Goal: Task Accomplishment & Management: Manage account settings

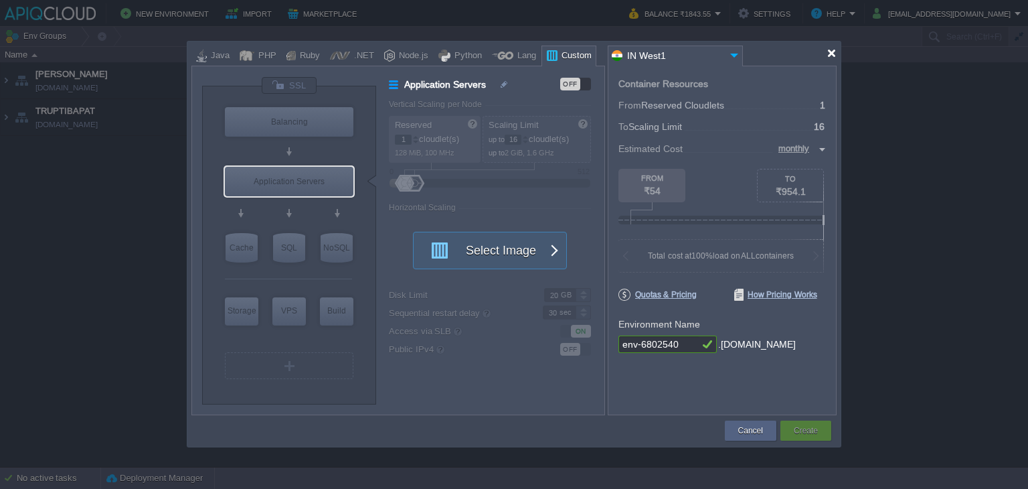
click at [833, 50] on div at bounding box center [832, 53] width 10 height 10
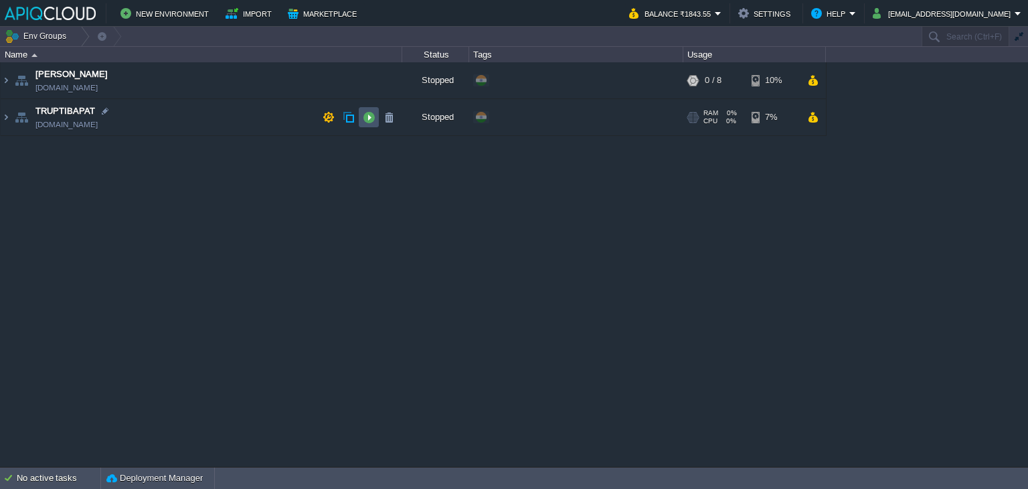
click at [363, 116] on button "button" at bounding box center [369, 117] width 12 height 12
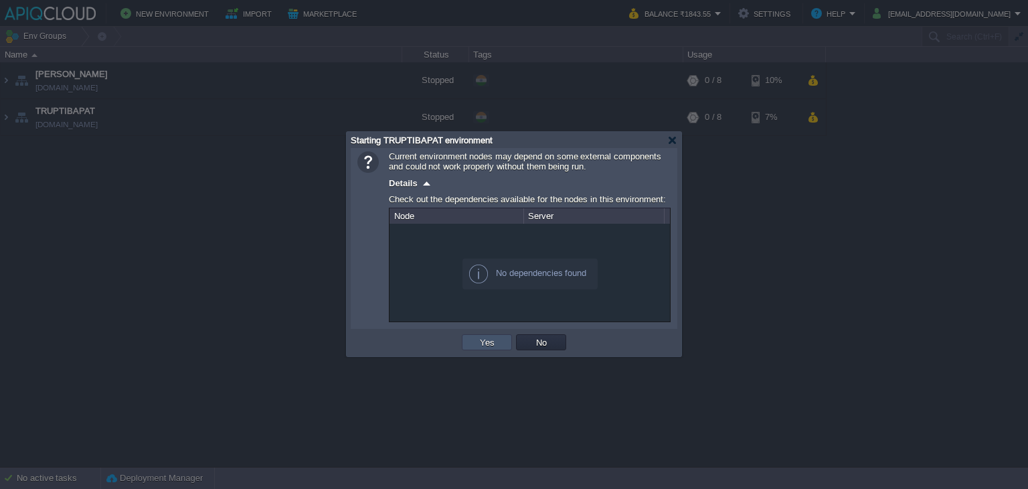
click at [488, 343] on button "Yes" at bounding box center [487, 342] width 23 height 12
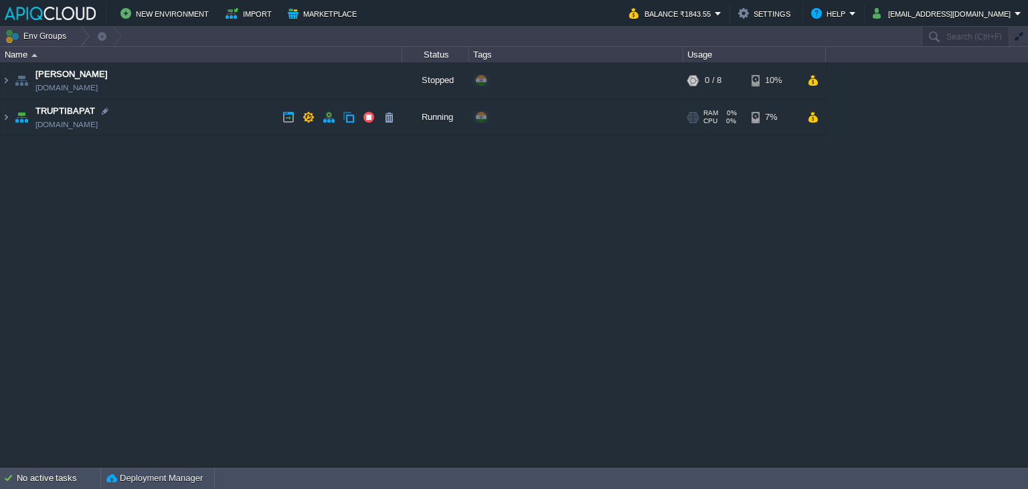
click at [230, 118] on td "TRUPTIBAPAT [DOMAIN_NAME]" at bounding box center [202, 117] width 402 height 37
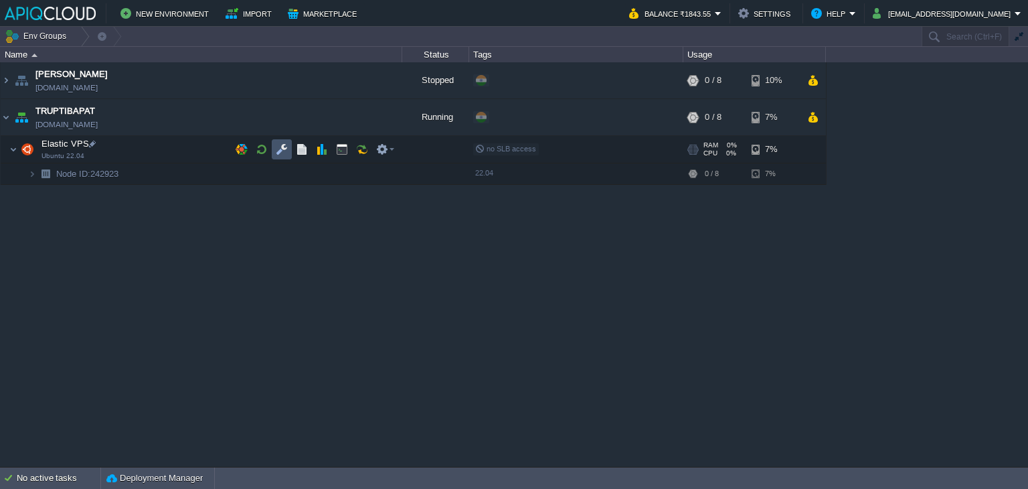
click at [284, 148] on button "button" at bounding box center [282, 149] width 12 height 12
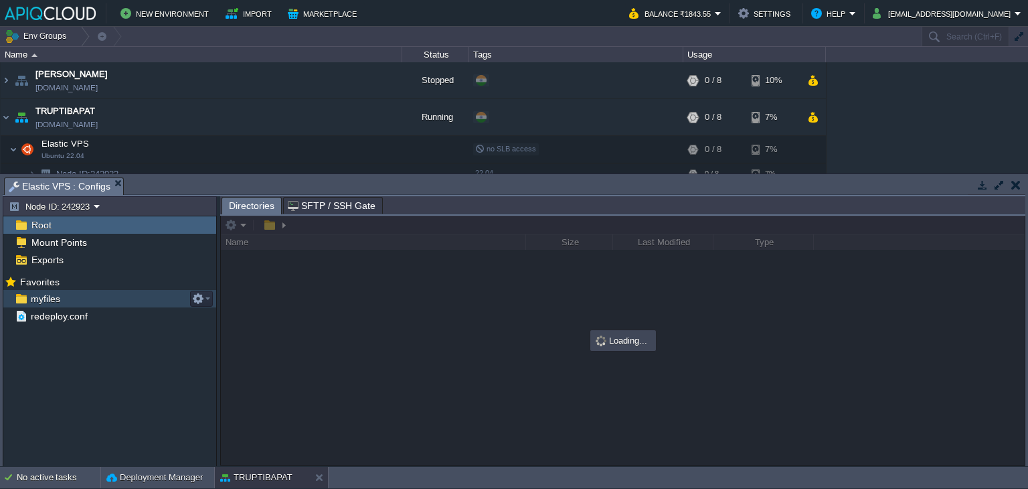
click at [48, 295] on span "myfiles" at bounding box center [45, 298] width 34 height 12
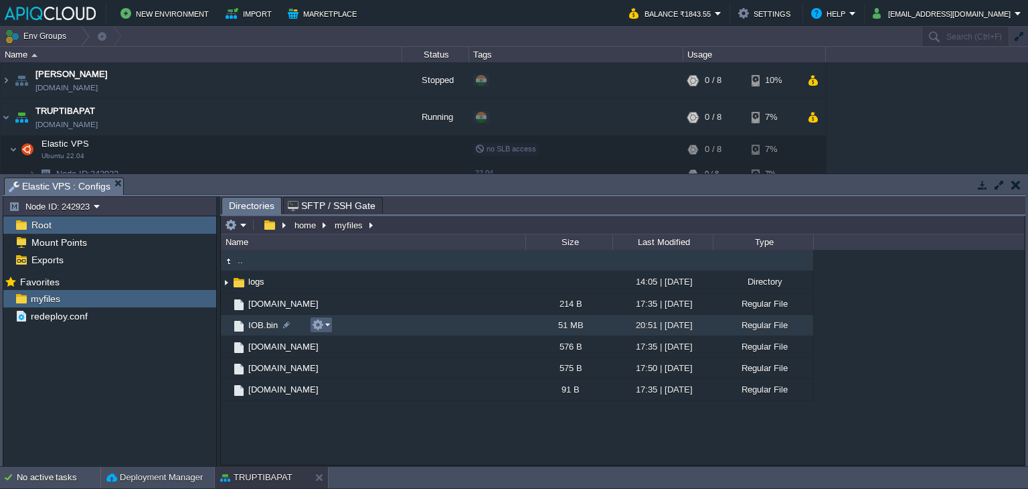
click at [325, 324] on em at bounding box center [321, 325] width 18 height 12
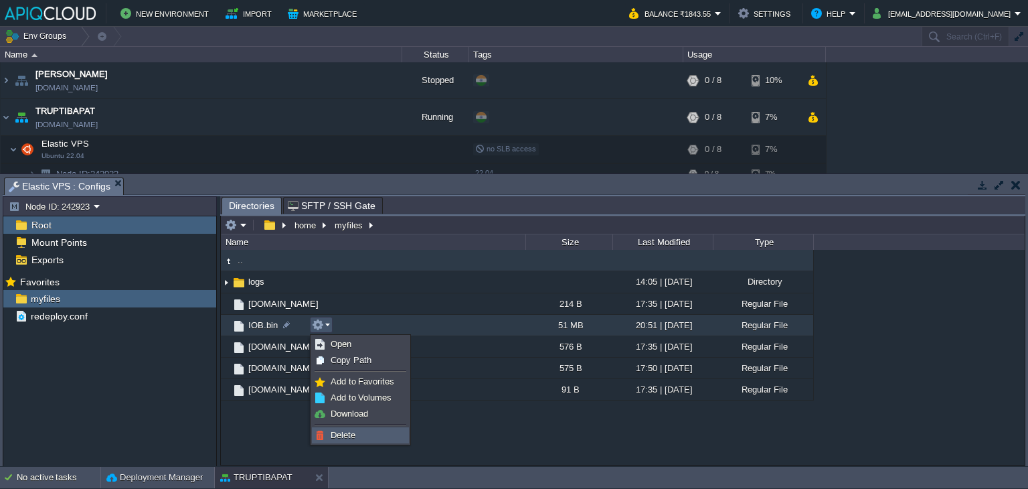
click at [350, 432] on span "Delete" at bounding box center [343, 435] width 25 height 10
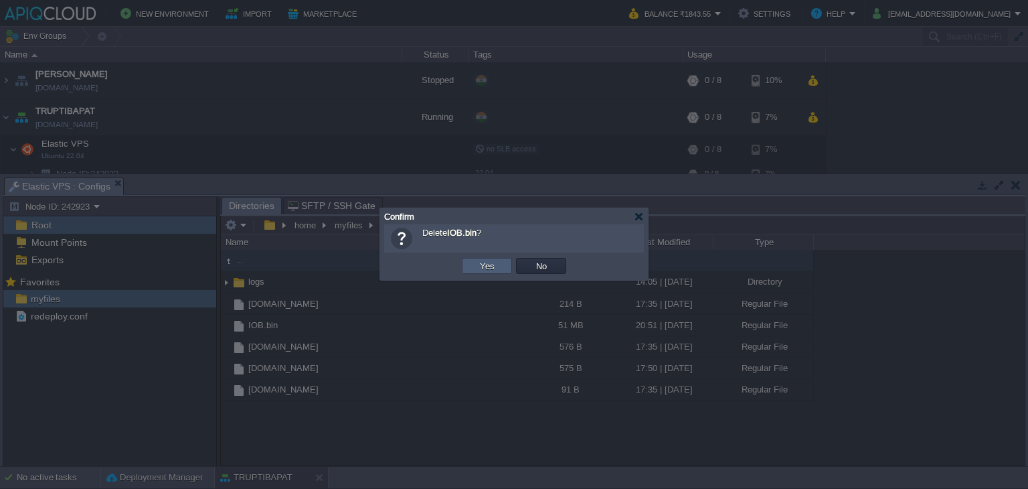
click at [479, 262] on button "Yes" at bounding box center [487, 266] width 23 height 12
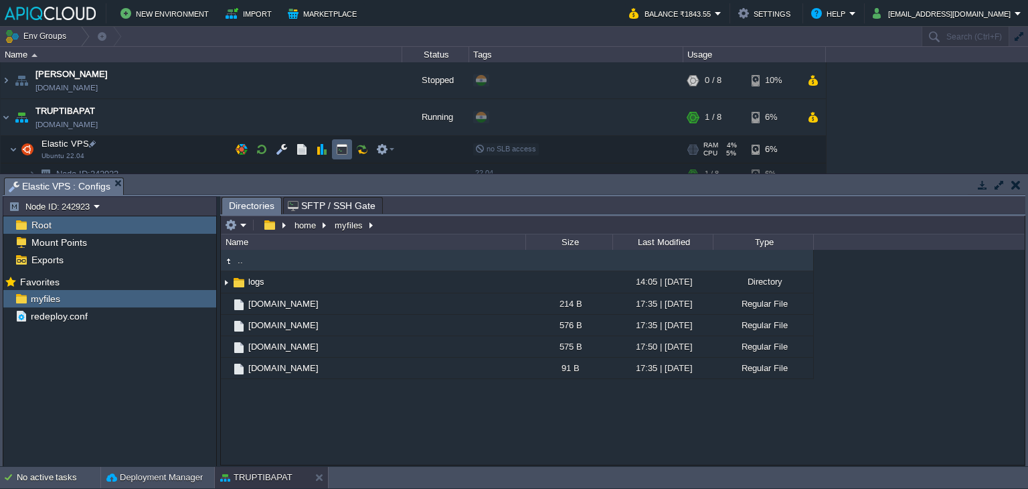
click at [337, 145] on button "button" at bounding box center [342, 149] width 12 height 12
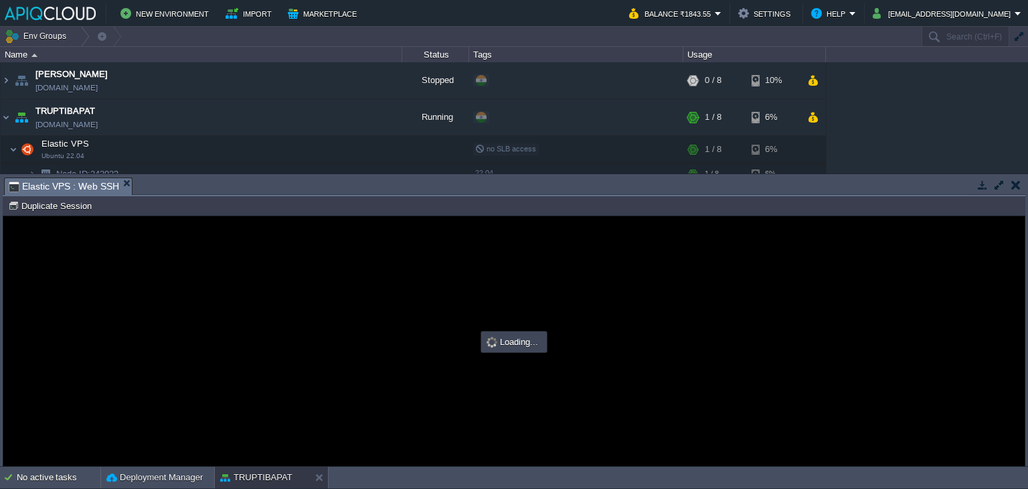
type input "#000000"
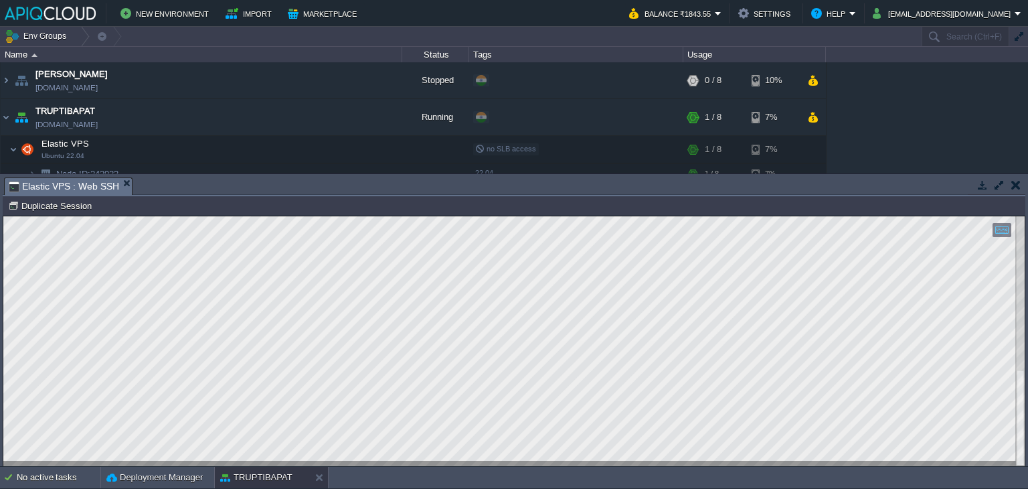
click at [1017, 184] on button "button" at bounding box center [1015, 185] width 9 height 12
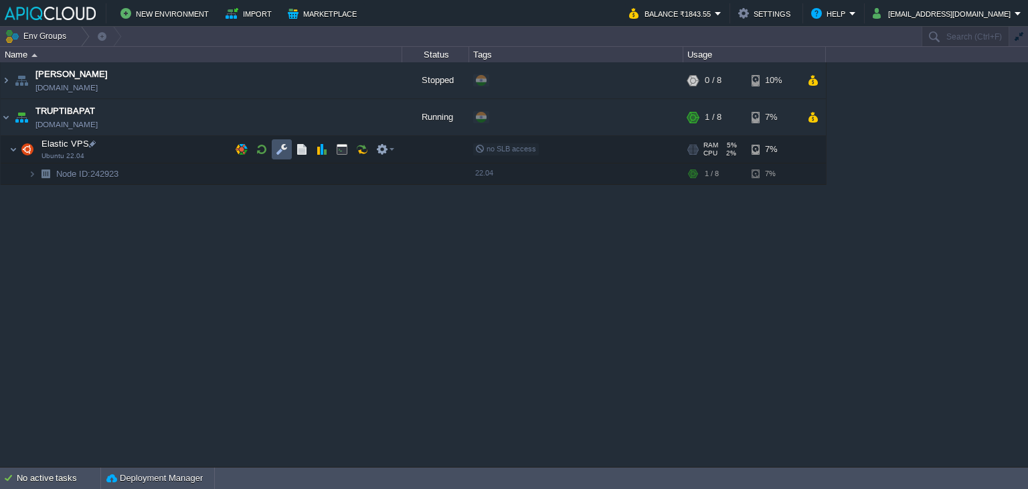
click at [281, 149] on button "button" at bounding box center [282, 149] width 12 height 12
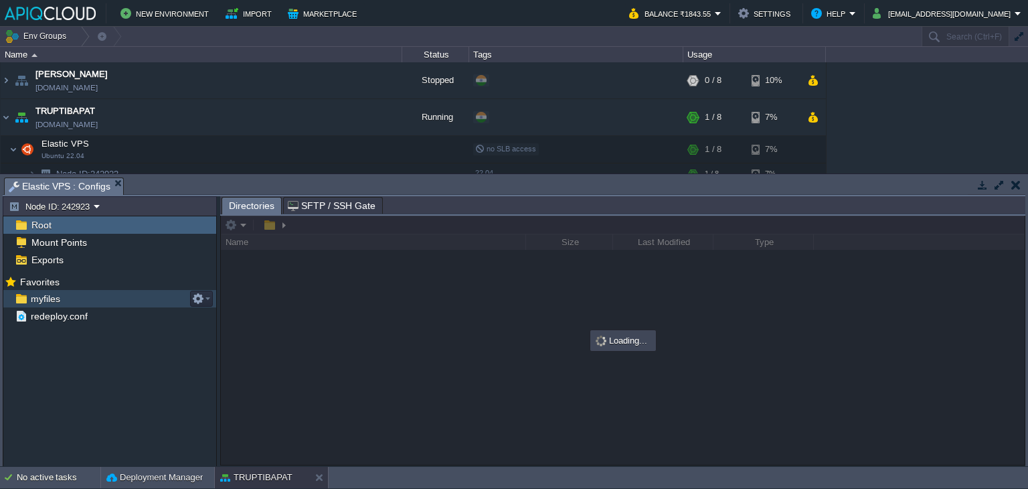
click at [41, 297] on span "myfiles" at bounding box center [45, 298] width 34 height 12
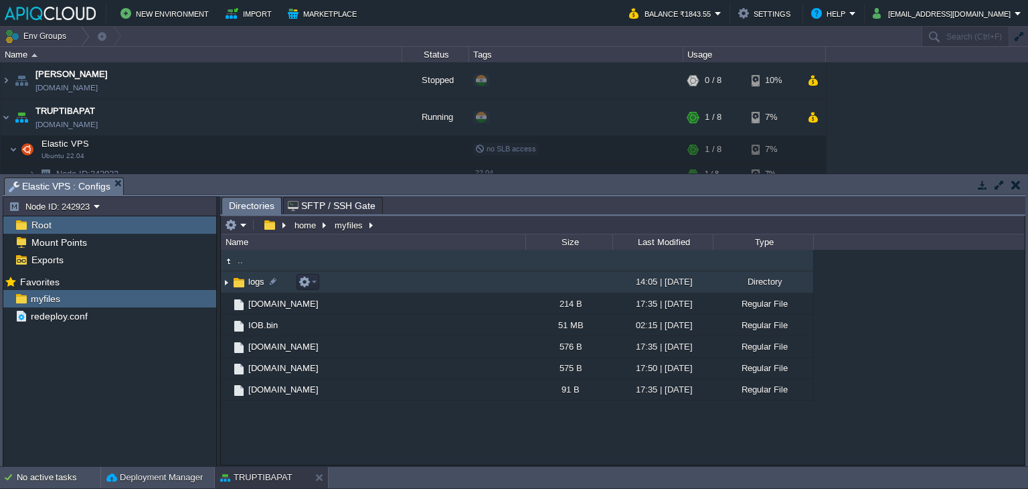
click at [225, 280] on img at bounding box center [226, 282] width 11 height 21
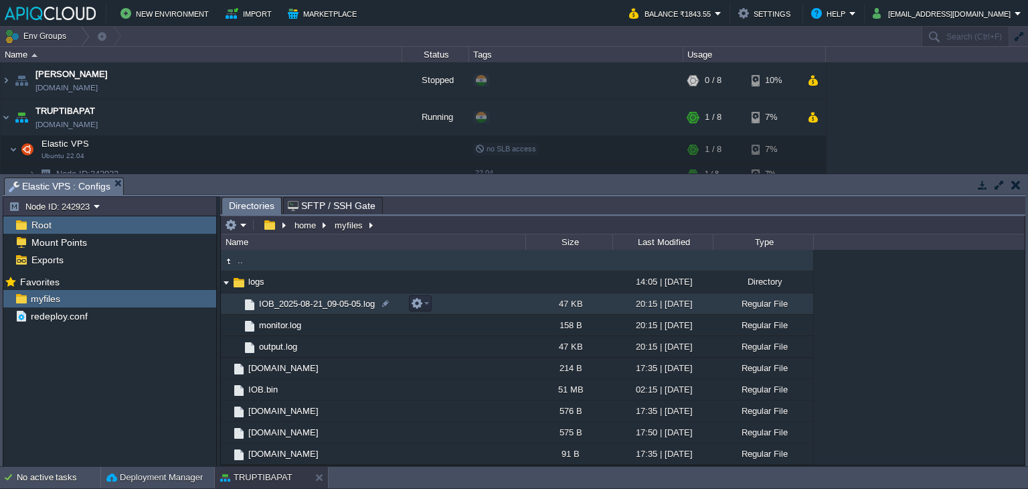
click at [345, 306] on span "IOB_2025-08-21_09-05-05.log" at bounding box center [317, 303] width 120 height 11
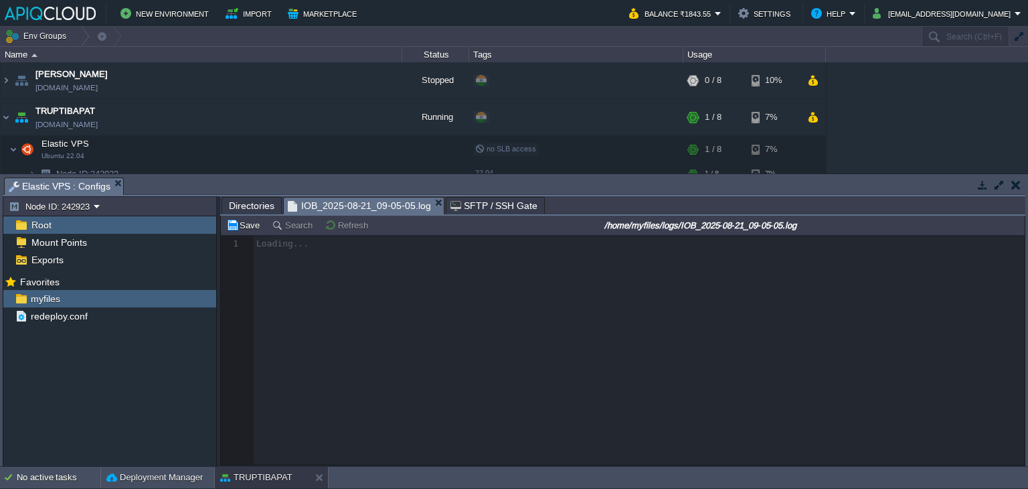
click at [240, 197] on span "Directories" at bounding box center [252, 205] width 46 height 16
click at [335, 203] on span "IOB_2025-08-21_09-05-05.log" at bounding box center [359, 205] width 143 height 17
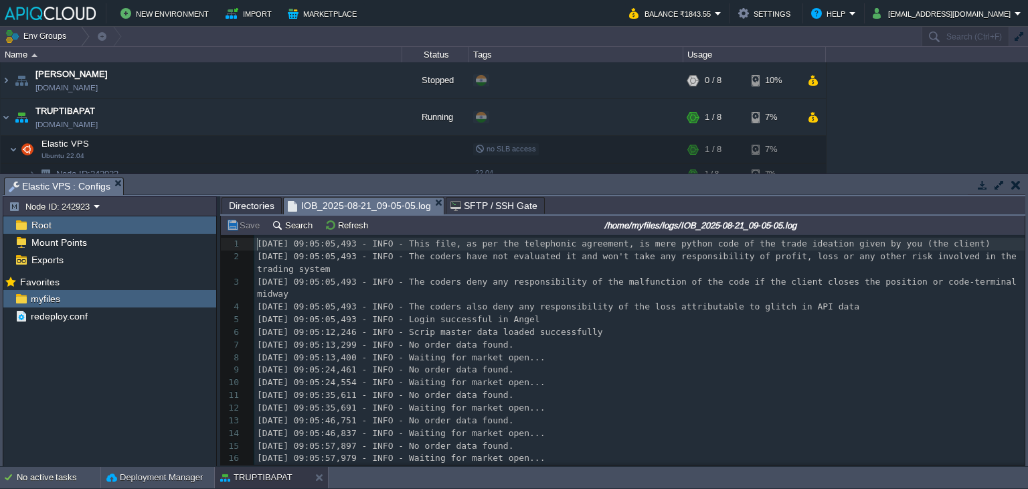
scroll to position [4, 0]
drag, startPoint x: 1021, startPoint y: 236, endPoint x: 1026, endPoint y: 334, distance: 98.5
click at [1026, 334] on div "Tasks Activity Log Archive Git / SVN Elastic VPS : Configs No items to display …" at bounding box center [514, 320] width 1028 height 292
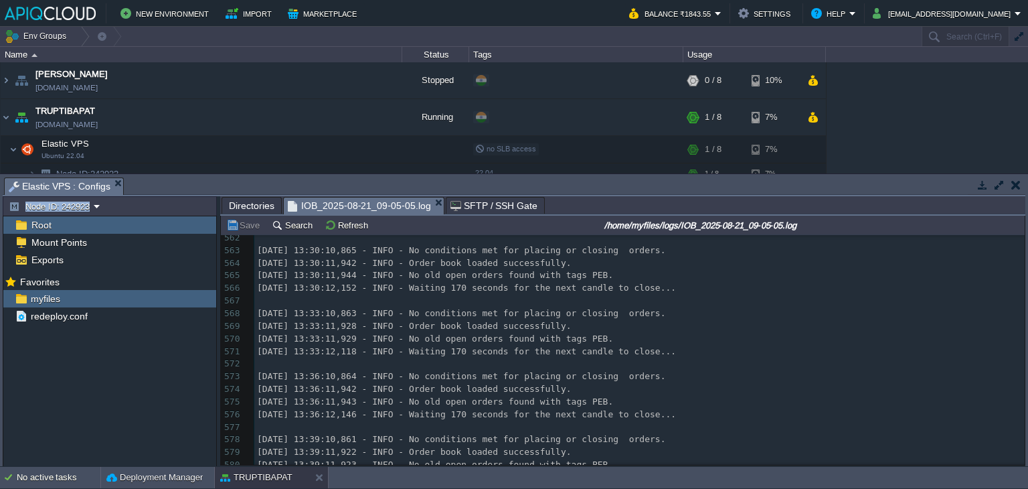
scroll to position [0, 0]
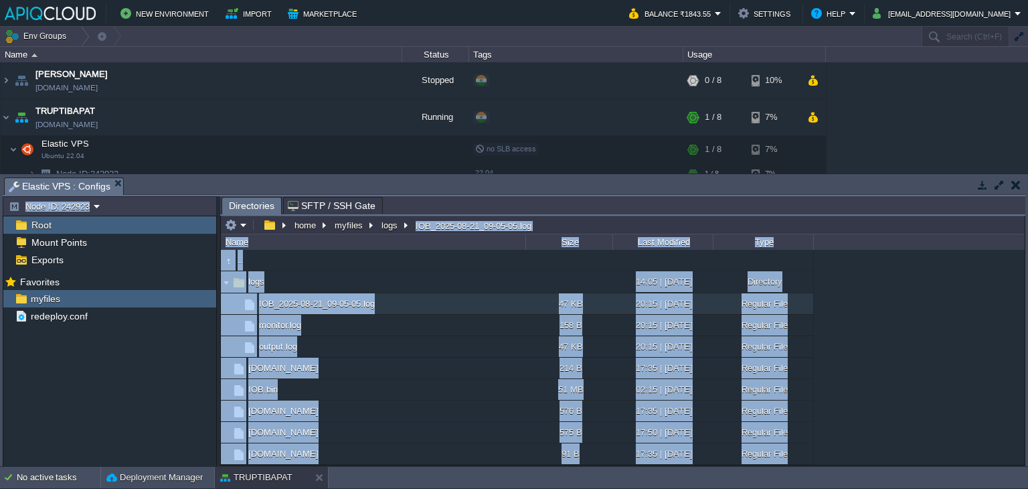
type input "/home/myfiles/logs/IOB_2025-08-21_09-05-05.log"
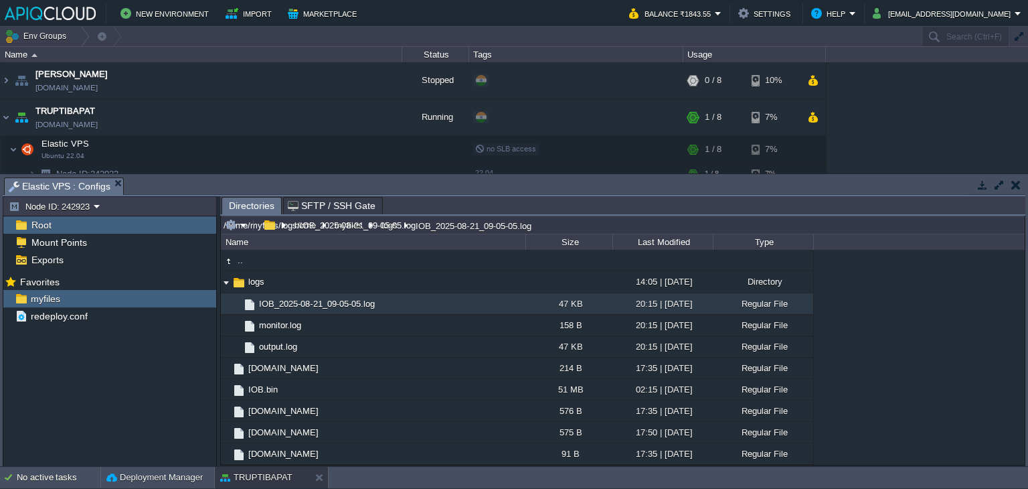
click at [701, 224] on input "/home/myfiles/logs/IOB_2025-08-21_09-05-05.log" at bounding box center [623, 225] width 804 height 19
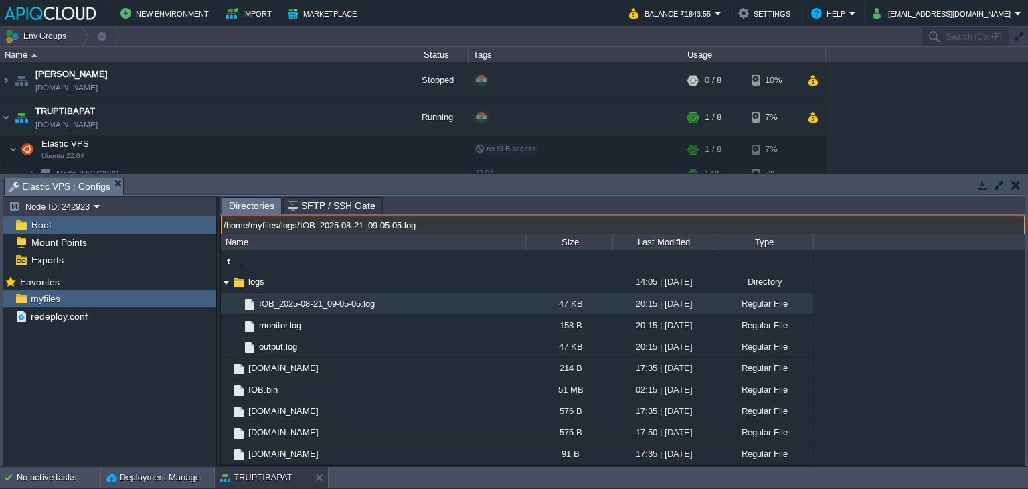
click at [244, 202] on span "Directories" at bounding box center [252, 205] width 46 height 17
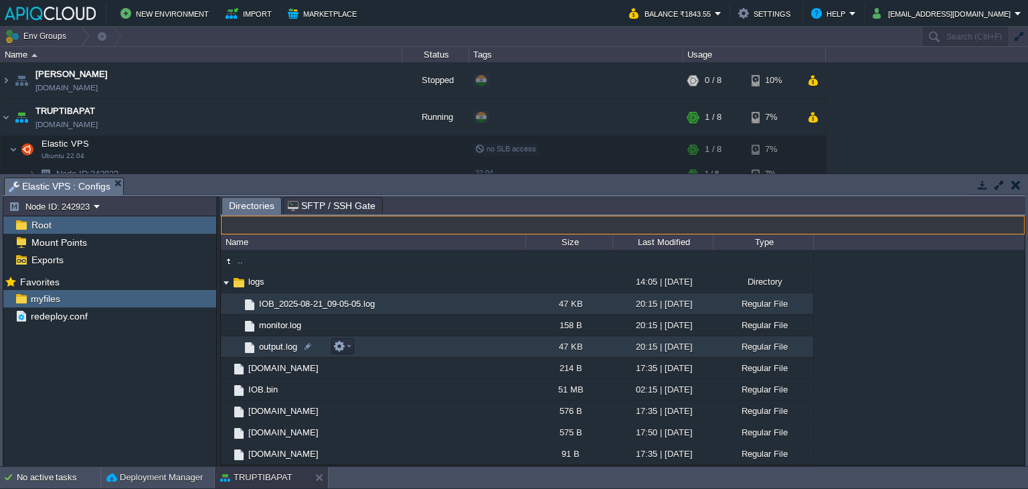
click at [317, 347] on td "output.log" at bounding box center [373, 346] width 305 height 21
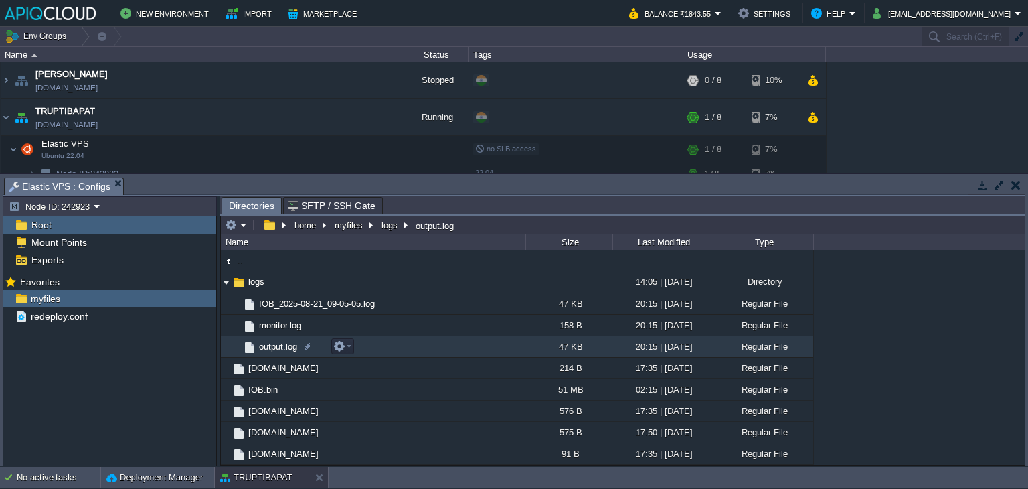
click at [276, 349] on span "output.log" at bounding box center [278, 346] width 42 height 11
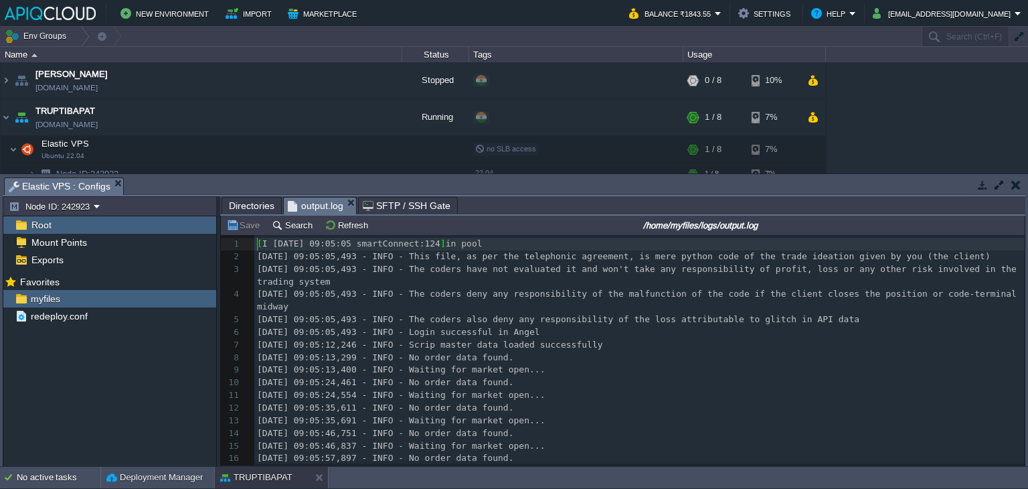
scroll to position [4, 0]
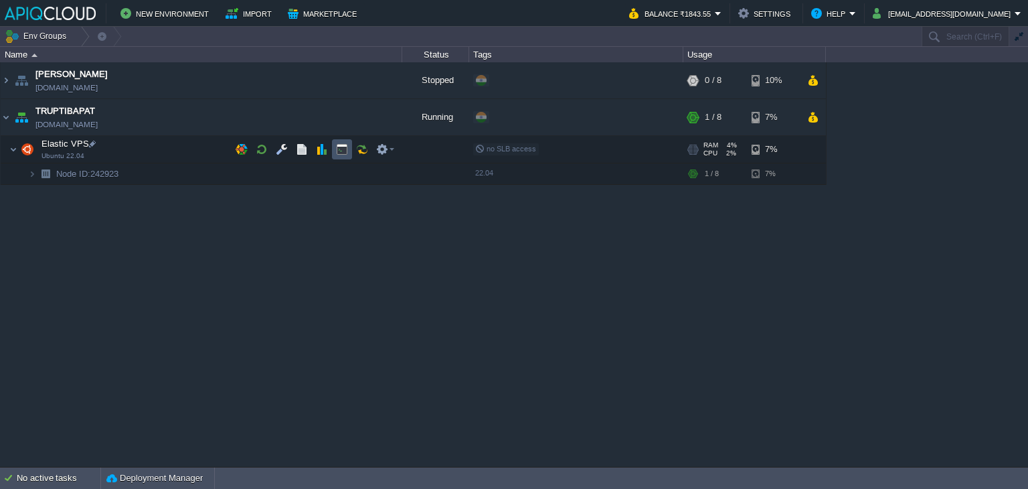
click at [341, 151] on button "button" at bounding box center [342, 149] width 12 height 12
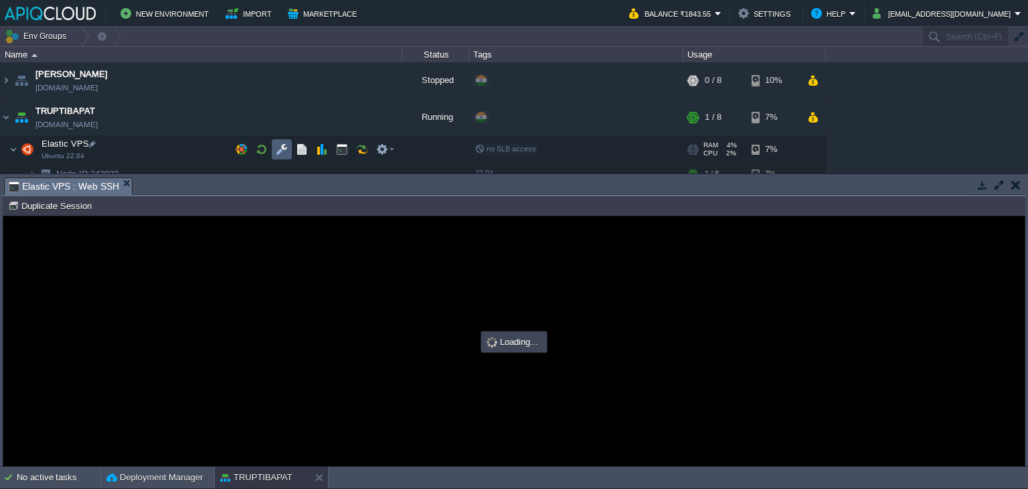
click at [274, 149] on td at bounding box center [282, 149] width 20 height 20
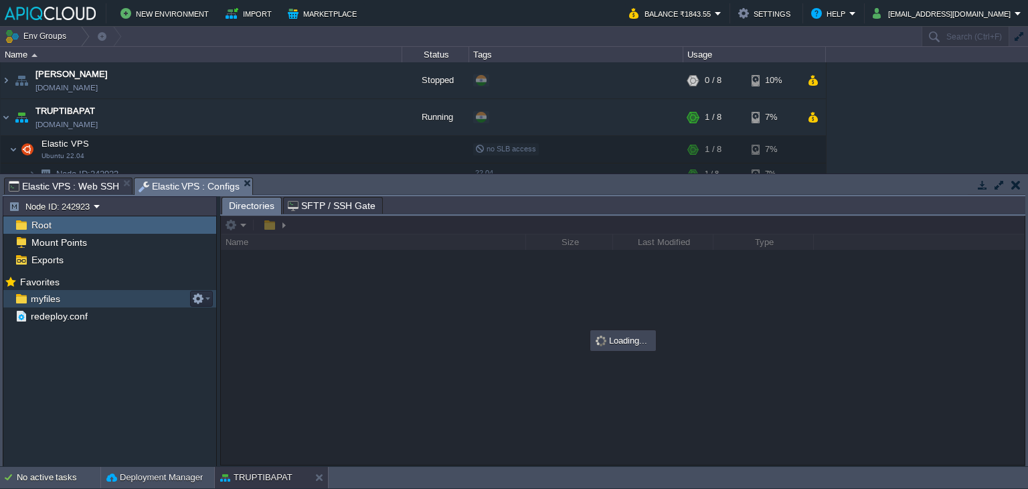
click at [50, 292] on span "myfiles" at bounding box center [45, 298] width 34 height 12
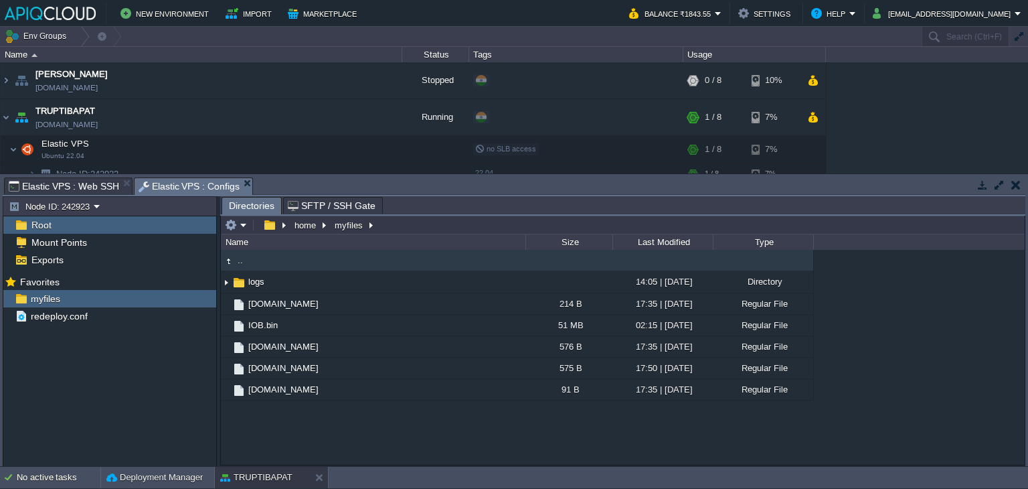
type input "#000000"
click at [72, 185] on span "Elastic VPS : Web SSH" at bounding box center [64, 186] width 110 height 16
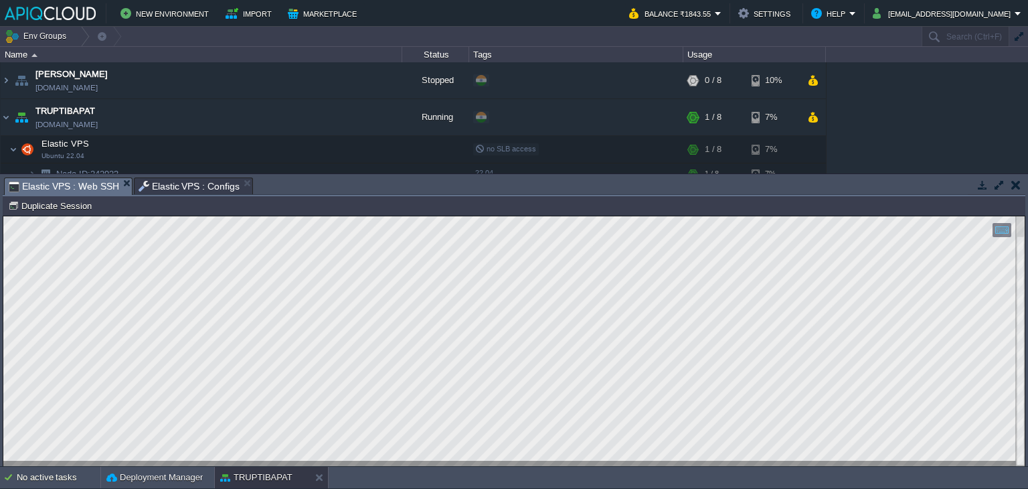
click at [1015, 180] on button "button" at bounding box center [1015, 185] width 9 height 12
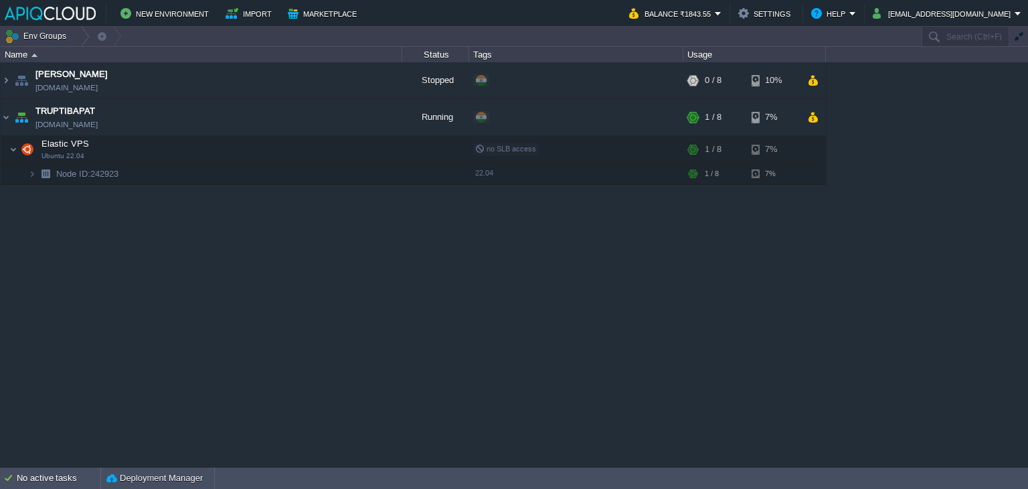
click at [331, 244] on div "Anand [DOMAIN_NAME] Stopped + Add to Env Group RAM 0% CPU 0% 0 / 8 10% TRUPTIBA…" at bounding box center [514, 264] width 1028 height 404
click at [369, 115] on button "button" at bounding box center [369, 117] width 12 height 12
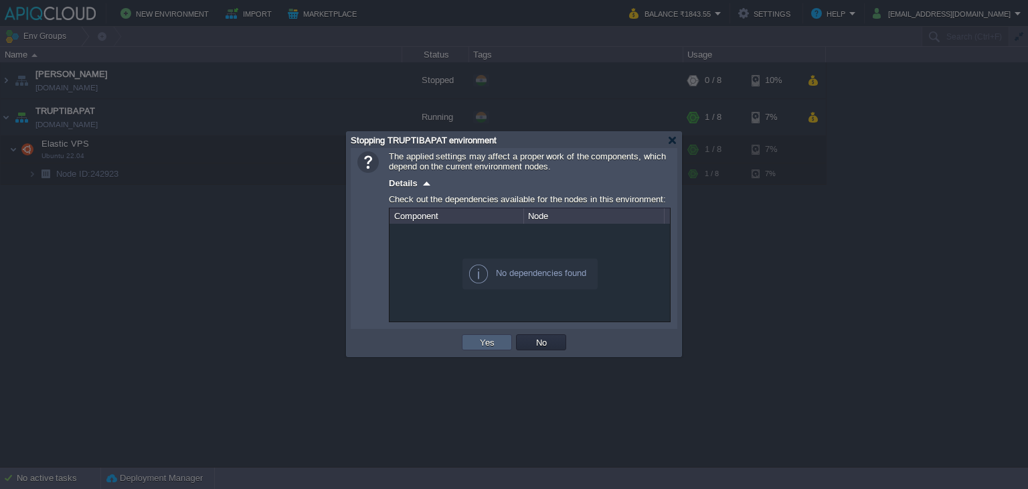
click at [477, 334] on td "Yes" at bounding box center [487, 342] width 50 height 16
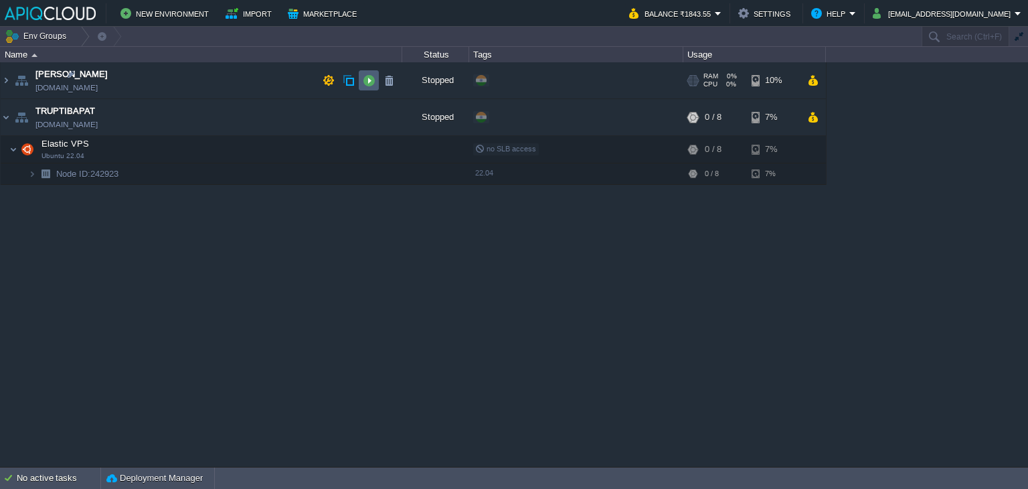
click at [378, 79] on td at bounding box center [369, 80] width 20 height 20
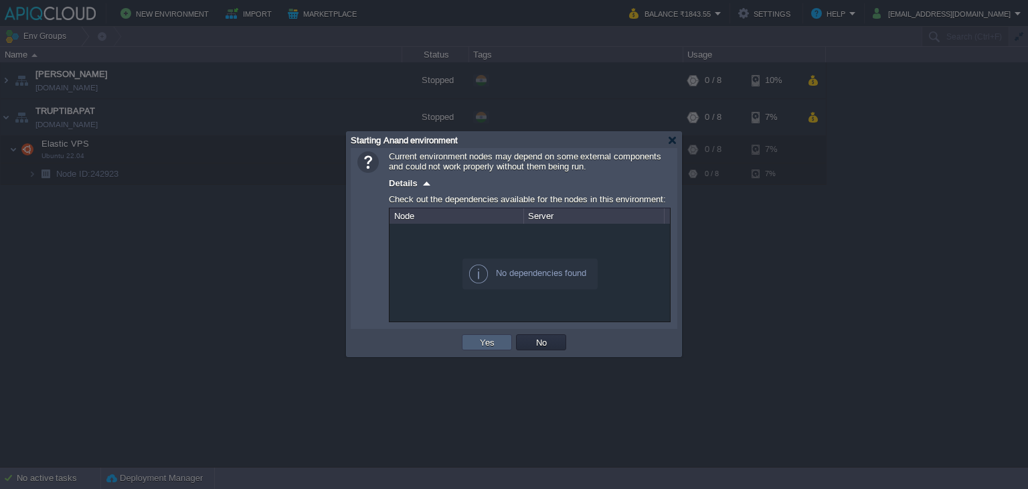
click at [495, 341] on button "Yes" at bounding box center [487, 342] width 23 height 12
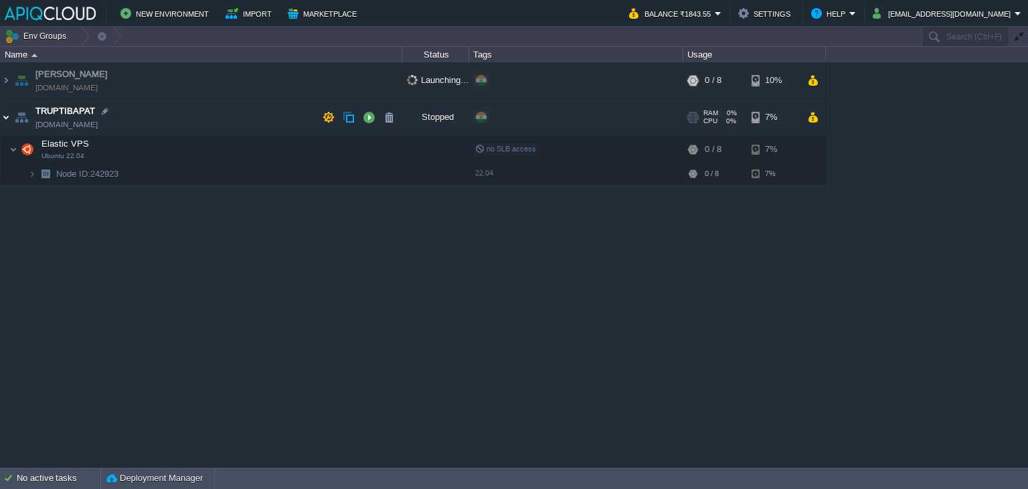
click at [6, 112] on img at bounding box center [6, 117] width 11 height 36
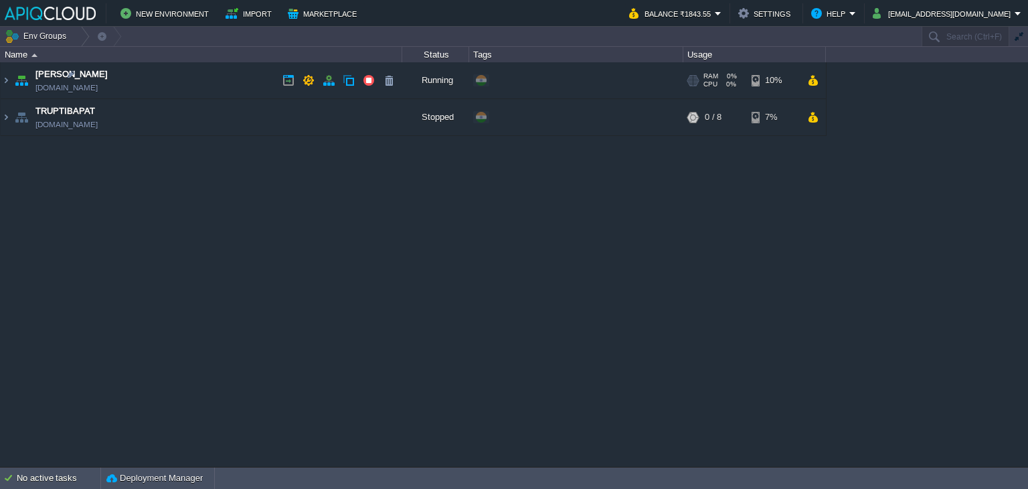
click at [246, 78] on td "Anand [DOMAIN_NAME]" at bounding box center [202, 80] width 402 height 37
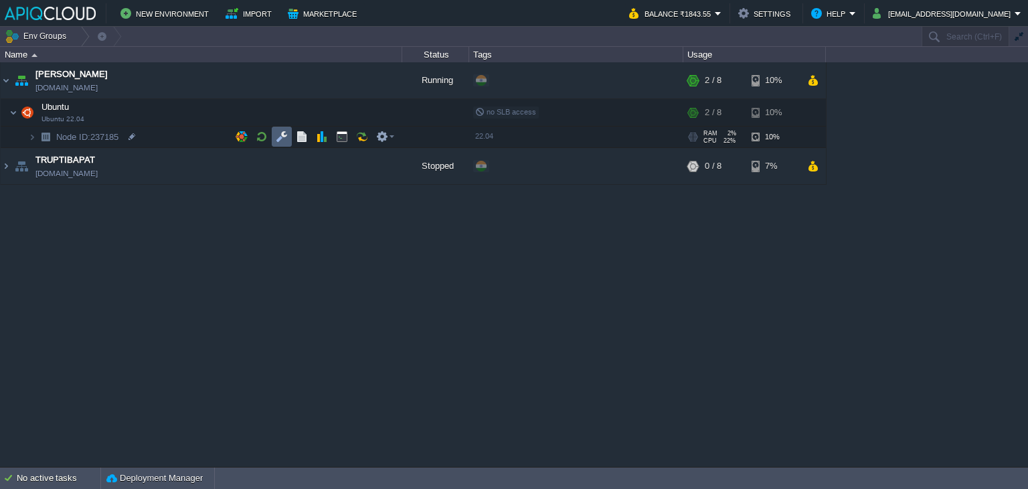
click at [284, 135] on button "button" at bounding box center [282, 137] width 12 height 12
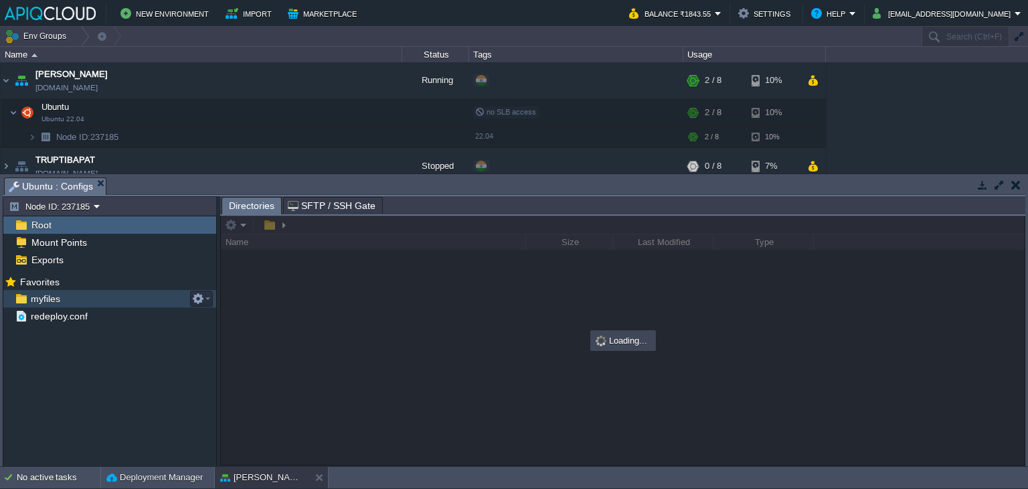
click at [43, 298] on span "myfiles" at bounding box center [45, 298] width 34 height 12
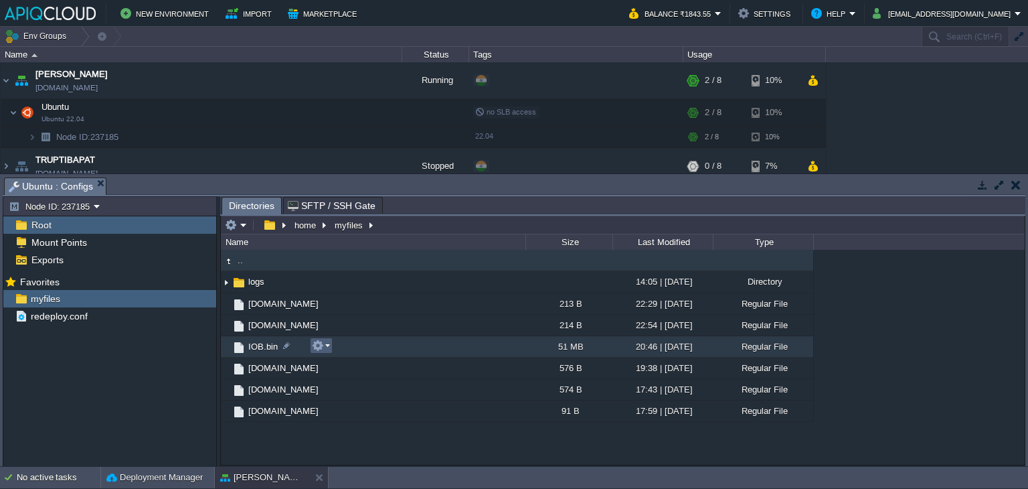
click at [326, 343] on em at bounding box center [321, 345] width 18 height 12
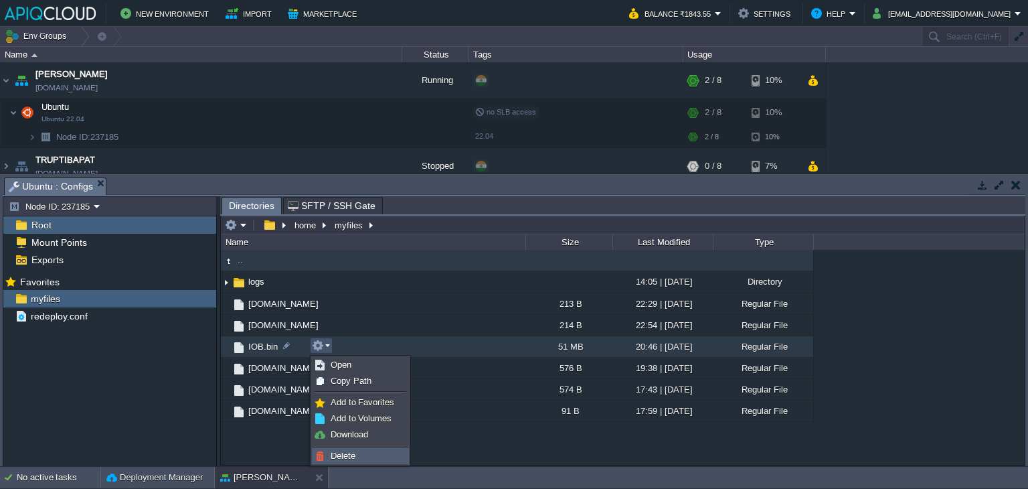
click at [347, 448] on link "Delete" at bounding box center [361, 455] width 96 height 15
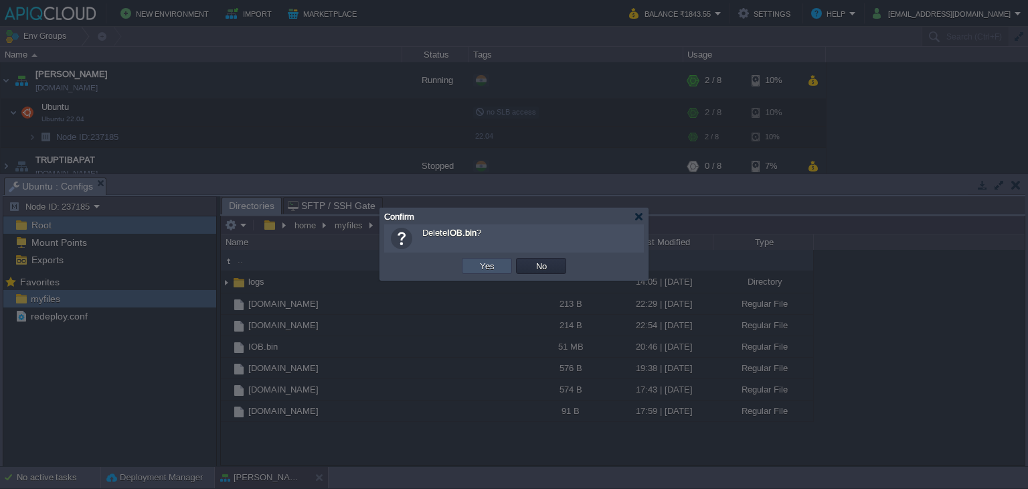
click at [482, 266] on button "Yes" at bounding box center [487, 266] width 23 height 12
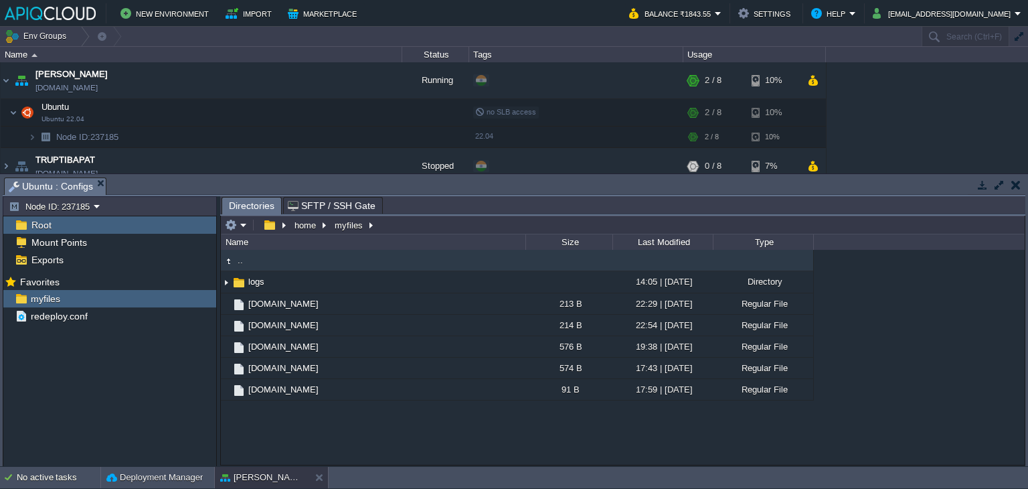
click at [1019, 187] on button "button" at bounding box center [1015, 185] width 9 height 12
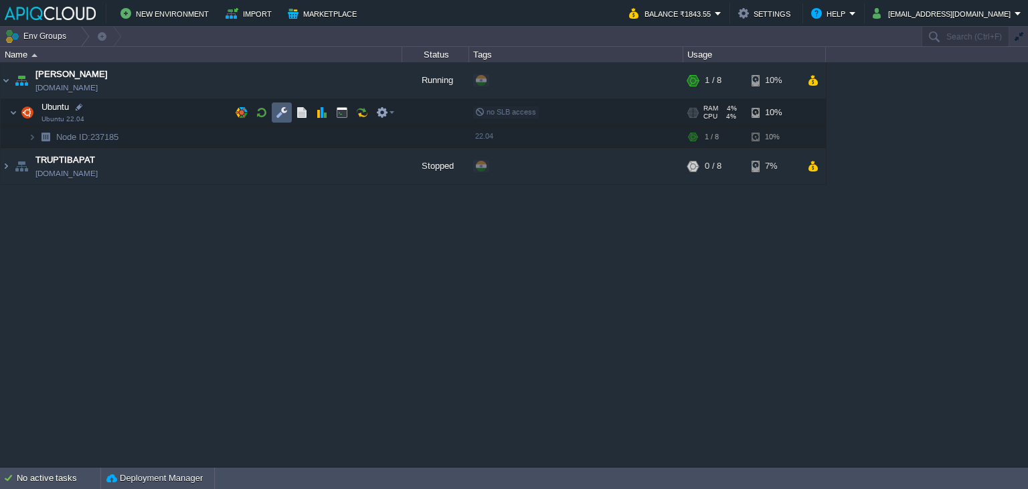
click at [284, 116] on button "button" at bounding box center [282, 112] width 12 height 12
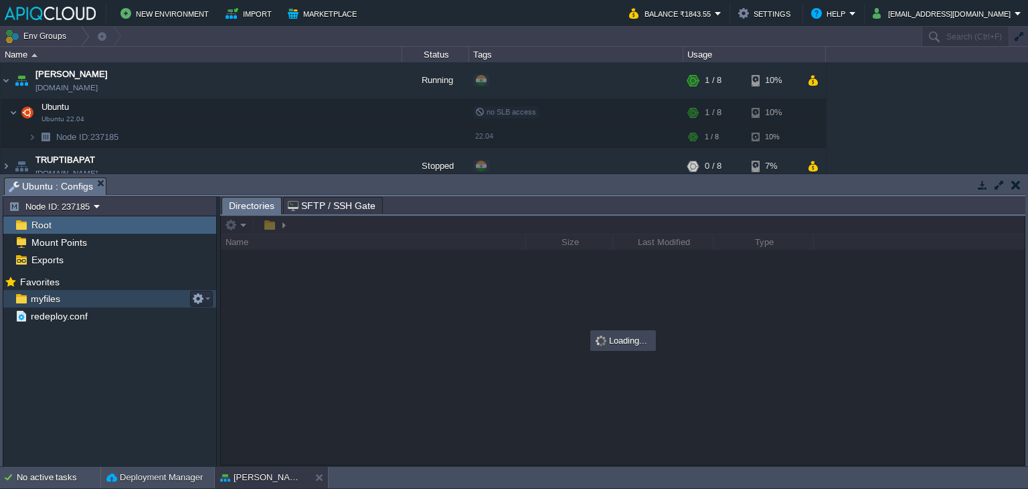
click at [45, 289] on li "Favorites myfiles redeploy.conf" at bounding box center [109, 298] width 213 height 52
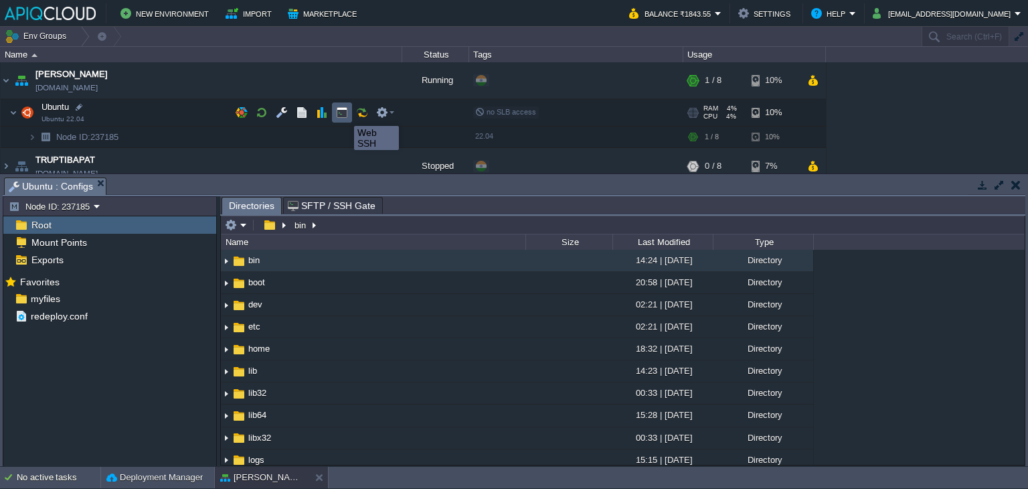
click at [344, 114] on button "button" at bounding box center [342, 112] width 12 height 12
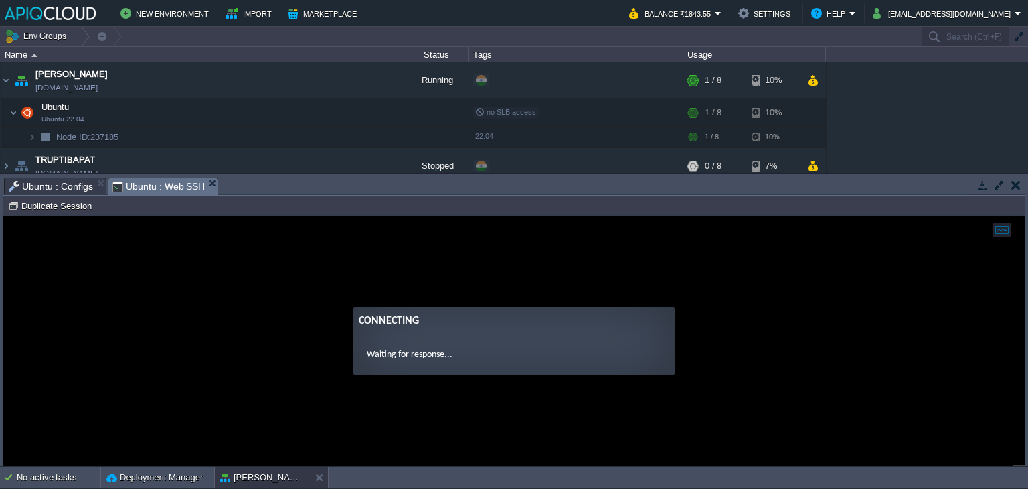
scroll to position [0, 0]
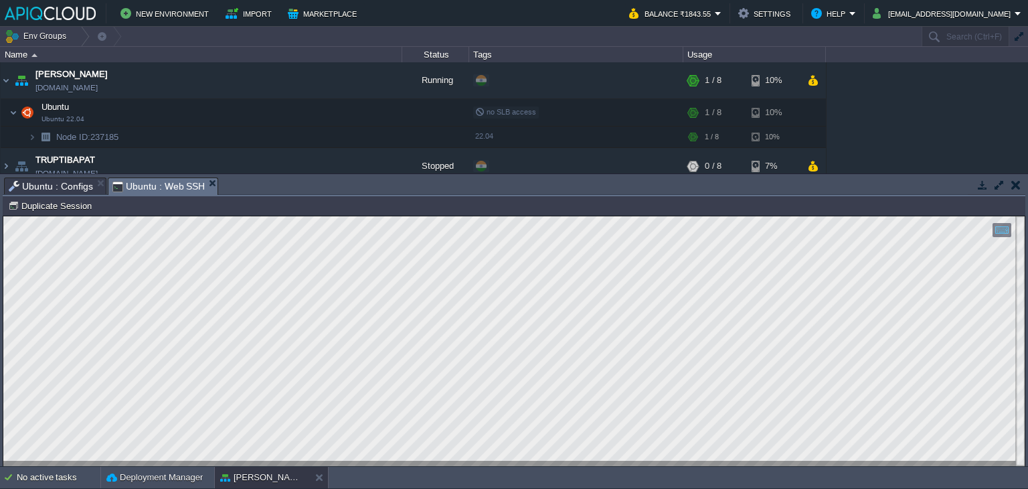
click at [1014, 185] on button "button" at bounding box center [1015, 185] width 9 height 12
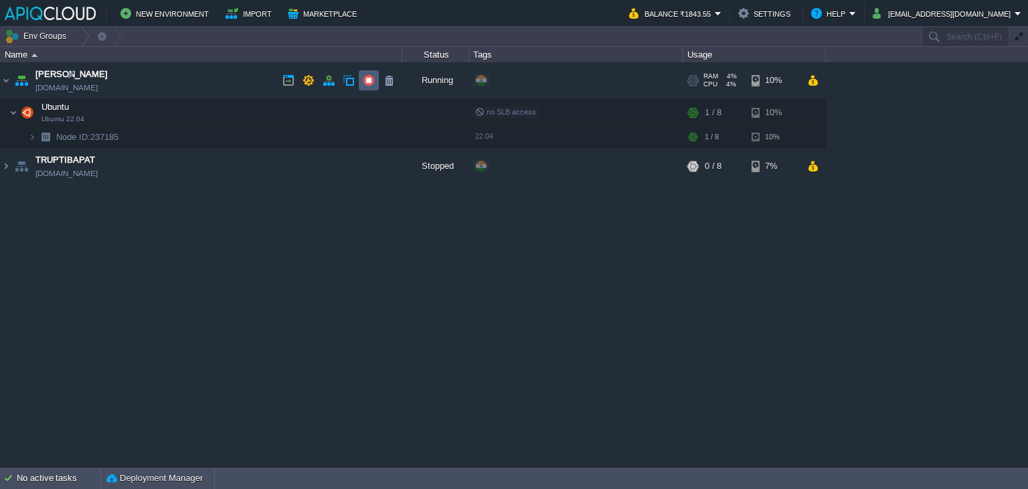
click at [369, 79] on button "button" at bounding box center [369, 80] width 12 height 12
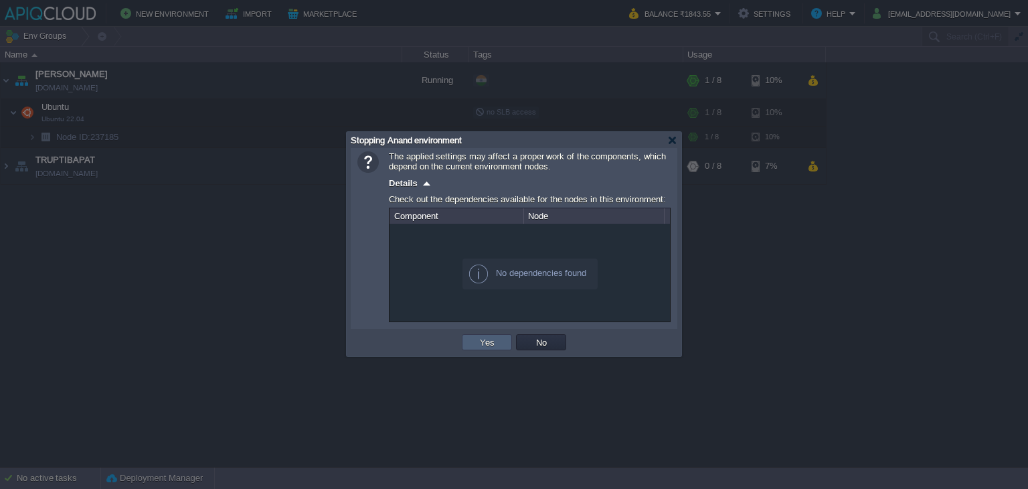
click at [482, 336] on button "Yes" at bounding box center [487, 342] width 23 height 12
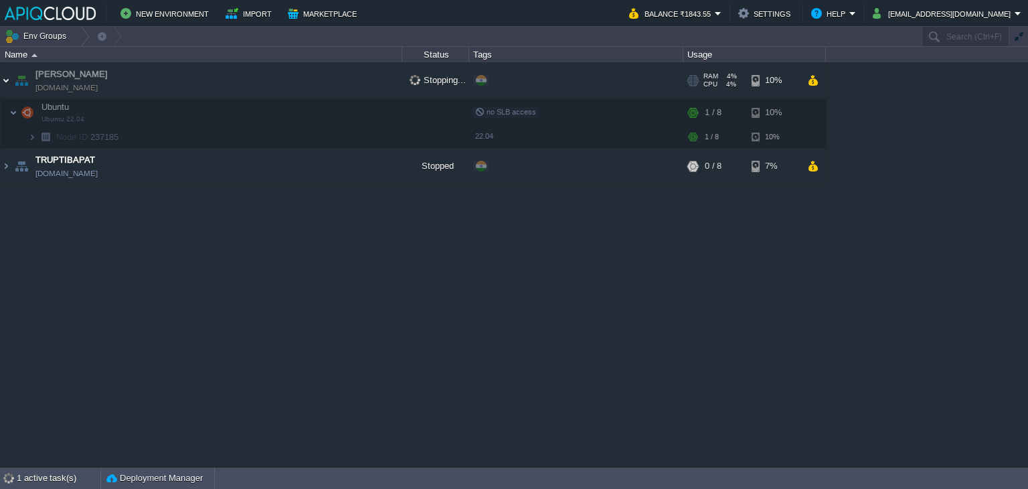
click at [6, 76] on img at bounding box center [6, 80] width 11 height 36
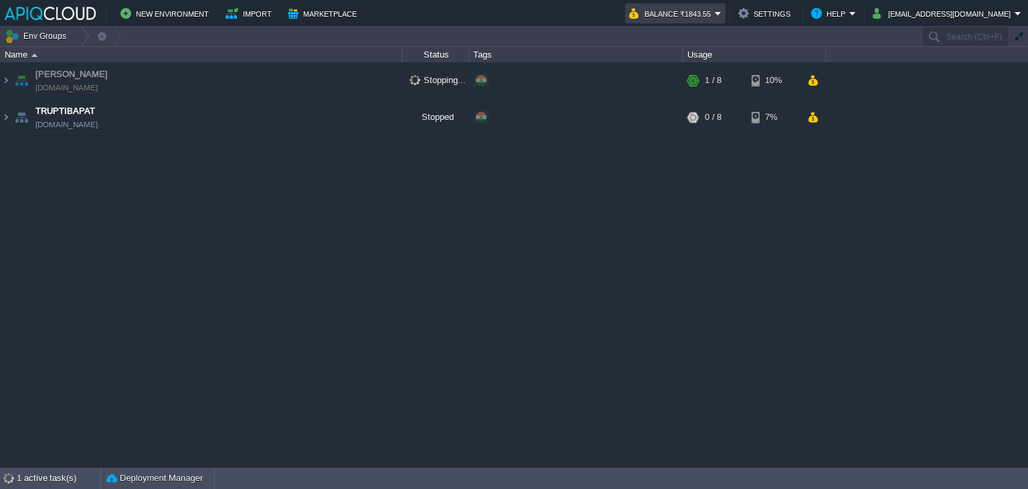
click at [722, 13] on em "Balance ₹1843.55" at bounding box center [675, 13] width 92 height 16
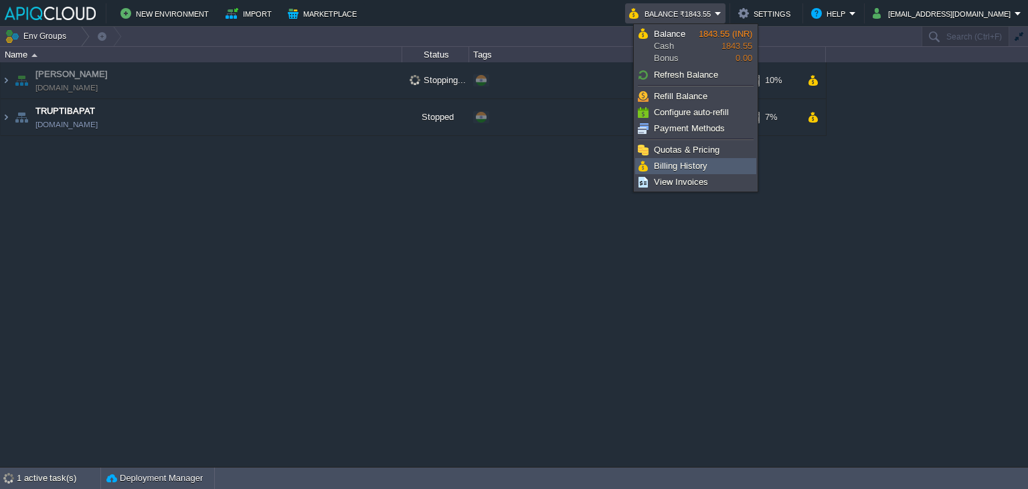
click at [708, 163] on link "Billing History" at bounding box center [696, 166] width 120 height 15
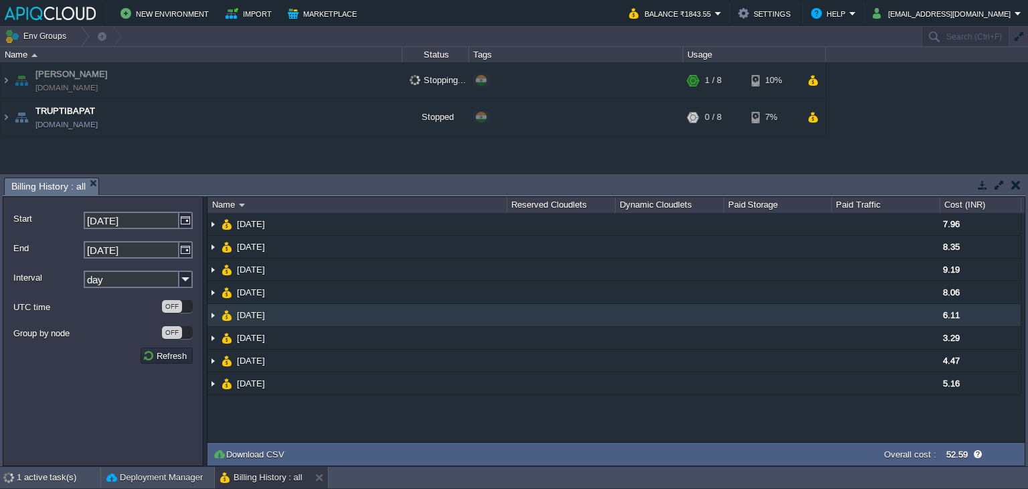
click at [212, 313] on img at bounding box center [212, 315] width 11 height 22
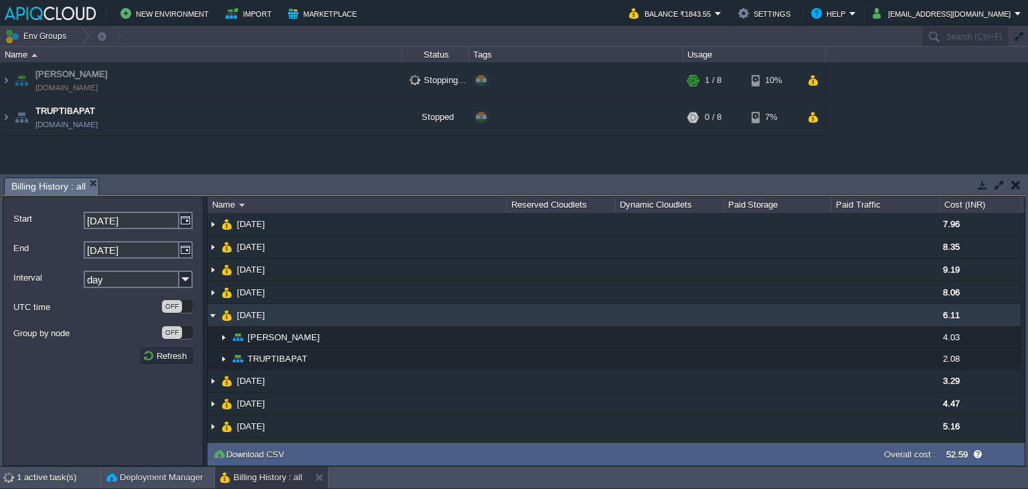
click at [212, 313] on img at bounding box center [212, 315] width 11 height 22
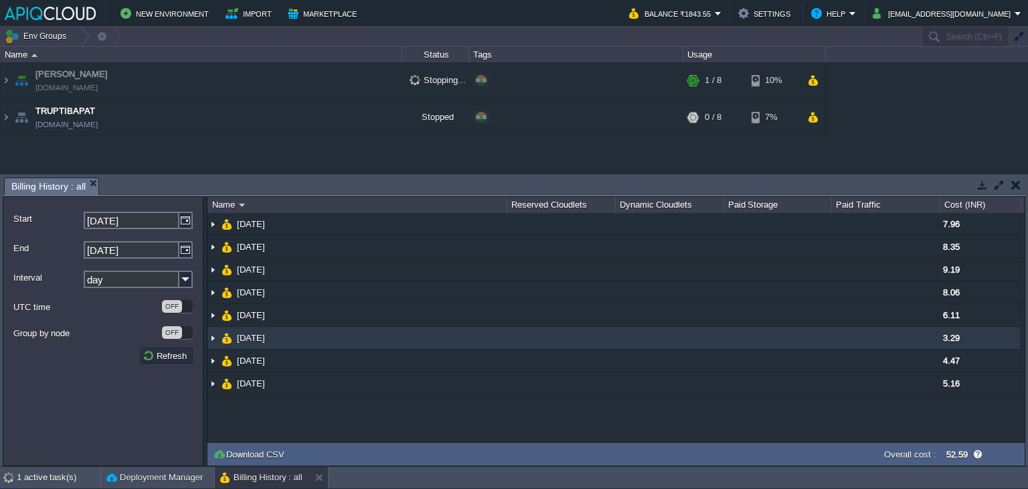
click at [215, 336] on img at bounding box center [212, 338] width 11 height 22
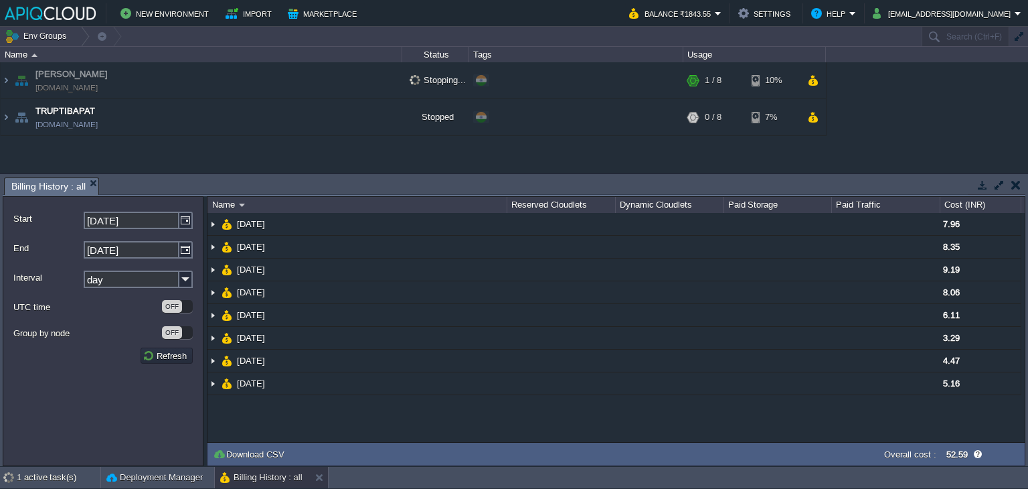
click at [1015, 183] on button "button" at bounding box center [1015, 185] width 9 height 12
